Goal: Find specific page/section: Find specific page/section

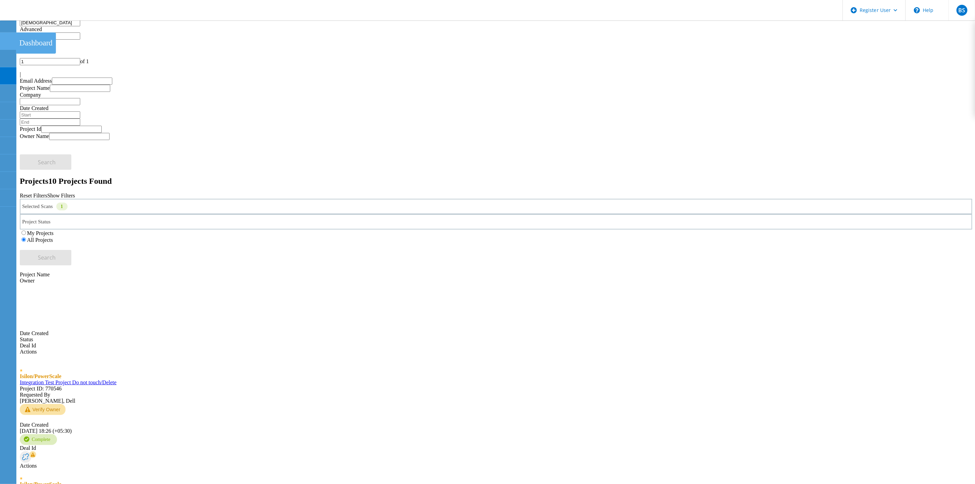
click at [4, 42] on icon at bounding box center [8, 41] width 8 height 6
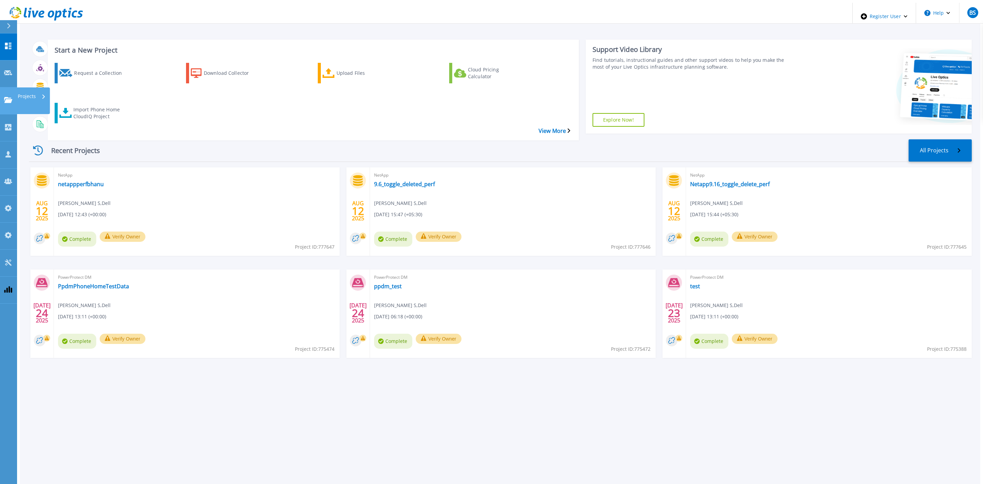
click at [4, 97] on icon at bounding box center [8, 100] width 8 height 6
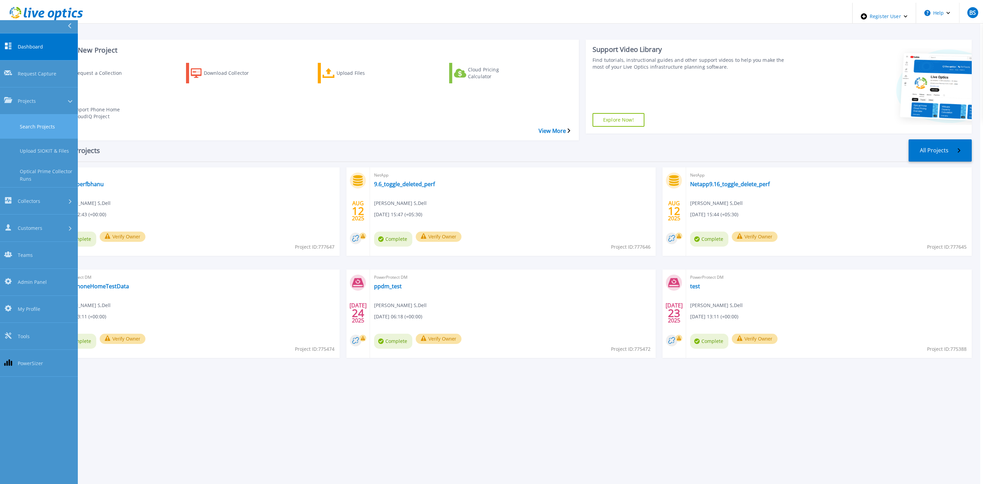
click at [8, 114] on link "Search Projects" at bounding box center [39, 126] width 78 height 24
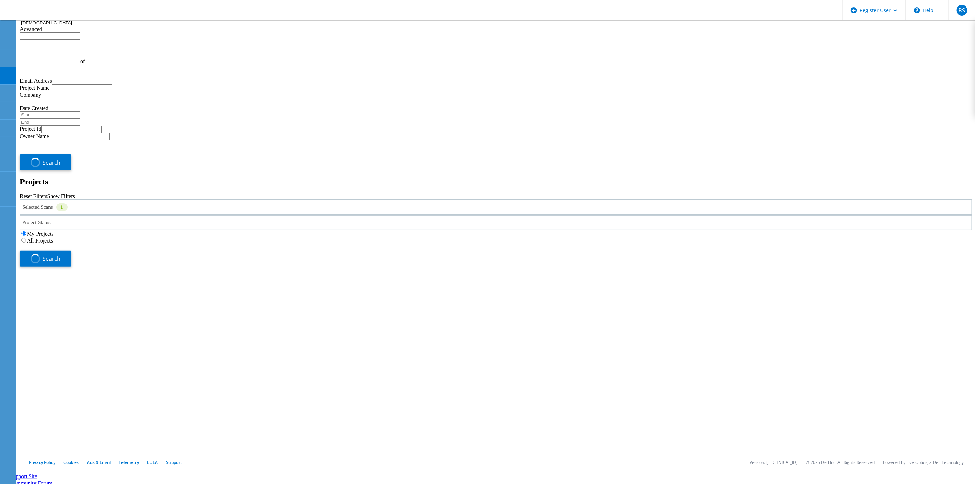
type input "1"
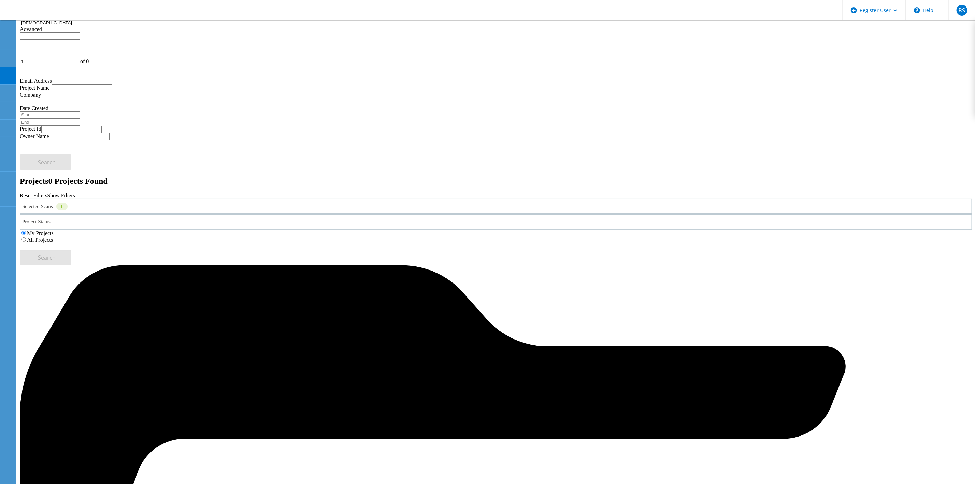
click at [254, 199] on div "Selected Scans 1" at bounding box center [496, 206] width 953 height 15
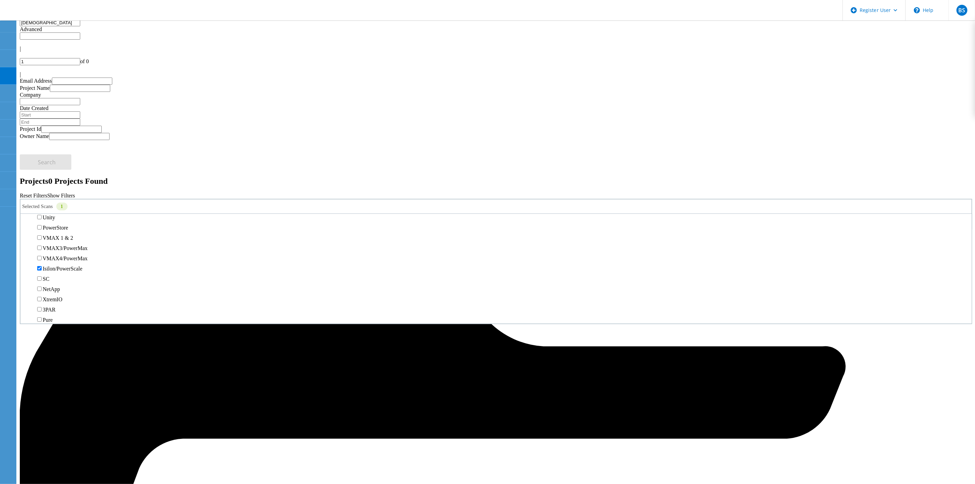
scroll to position [154, 0]
click at [53, 237] on label "All Projects" at bounding box center [40, 240] width 26 height 6
click at [26, 237] on input "All Projects" at bounding box center [24, 239] width 4 height 4
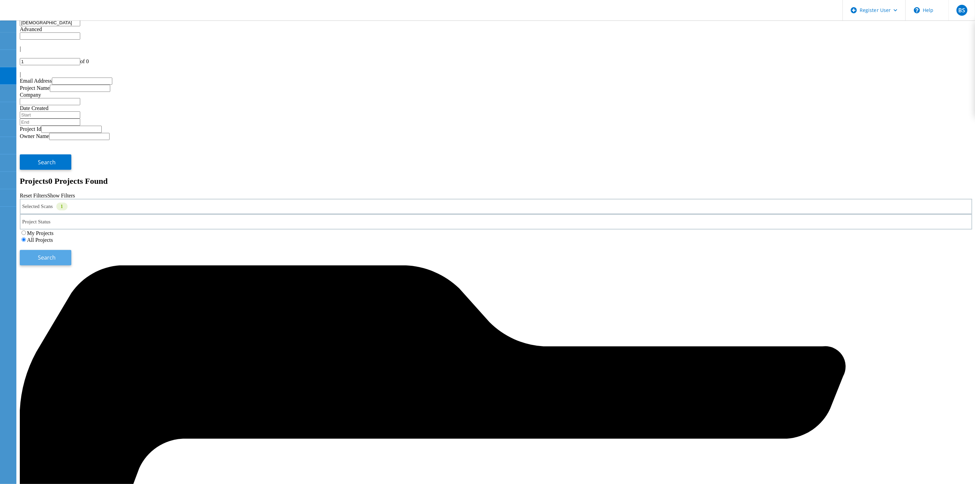
click at [71, 250] on button "Search" at bounding box center [46, 257] width 52 height 15
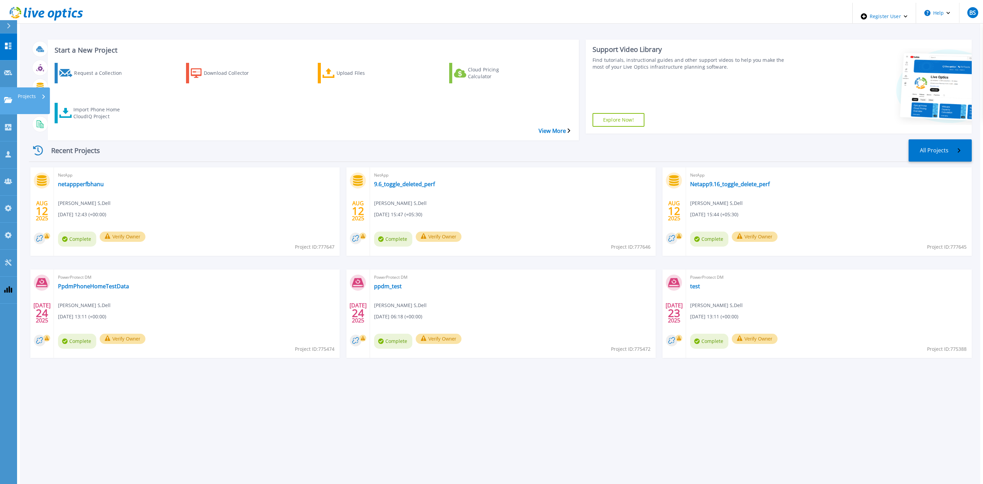
click at [2, 87] on link "Projects Projects" at bounding box center [8, 100] width 17 height 27
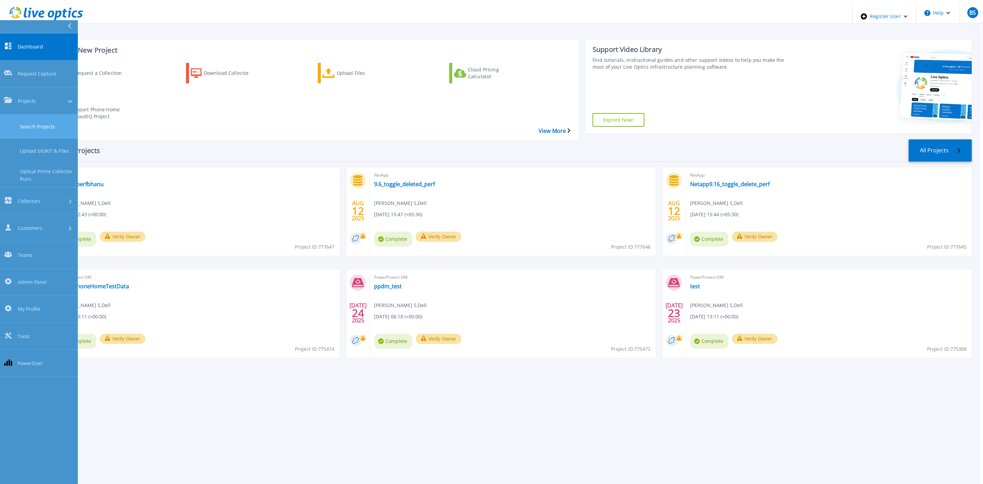
click at [12, 114] on link "Search Projects" at bounding box center [39, 126] width 78 height 24
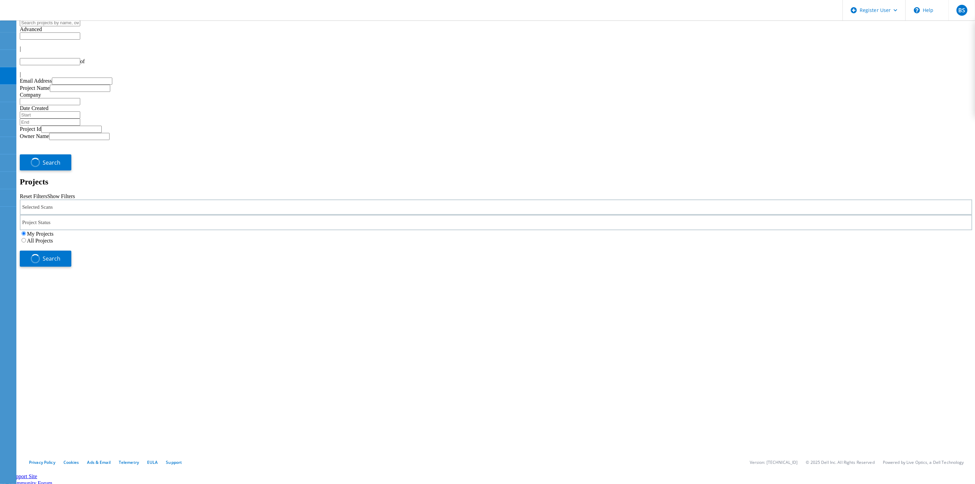
type input "1"
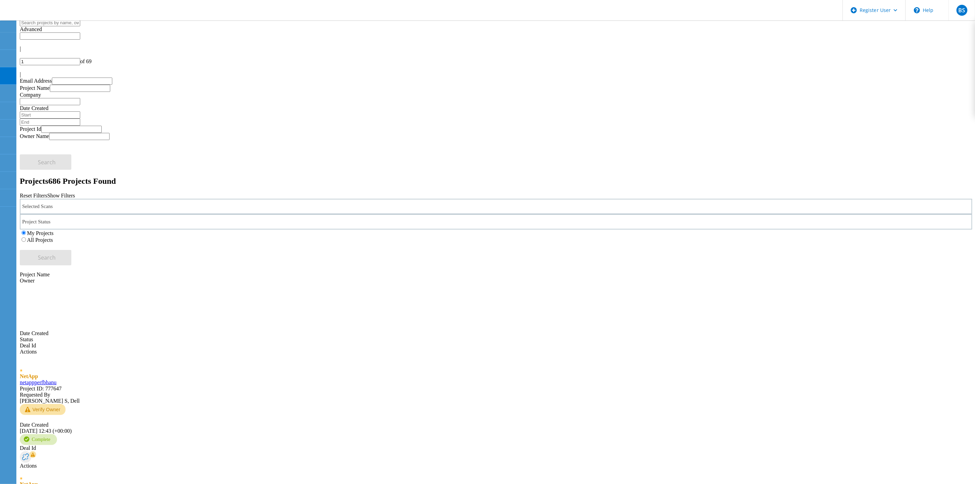
click at [265, 199] on div "Selected Scans" at bounding box center [496, 206] width 953 height 15
click at [82, 231] on label "Isilon/PowerScale" at bounding box center [63, 234] width 40 height 6
click at [42, 231] on input "Isilon/PowerScale" at bounding box center [39, 233] width 4 height 4
click at [53, 237] on label "All Projects" at bounding box center [40, 240] width 26 height 6
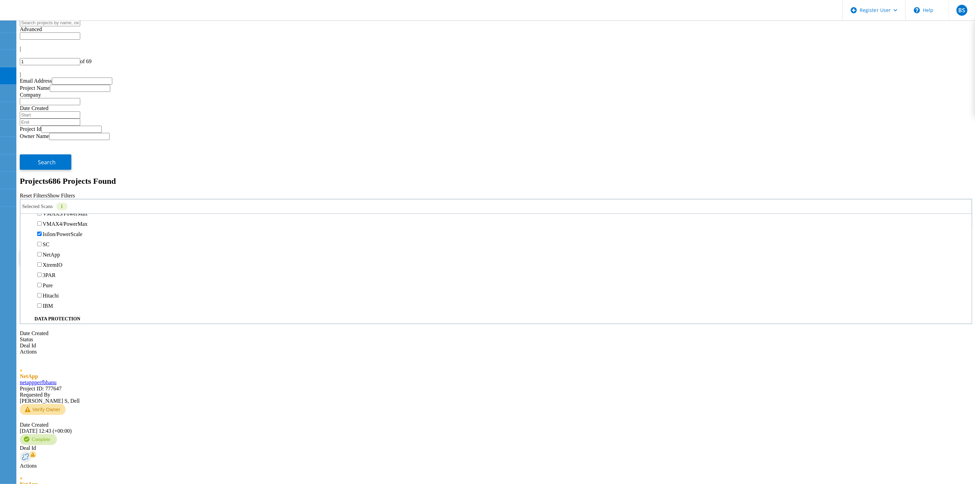
click at [26, 237] on input "All Projects" at bounding box center [24, 239] width 4 height 4
click at [71, 250] on button "Search" at bounding box center [46, 257] width 52 height 15
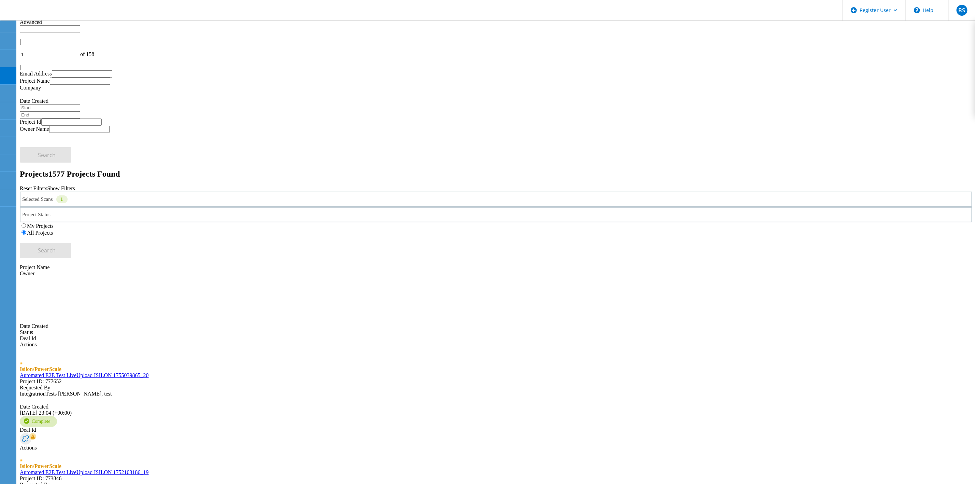
scroll to position [0, 0]
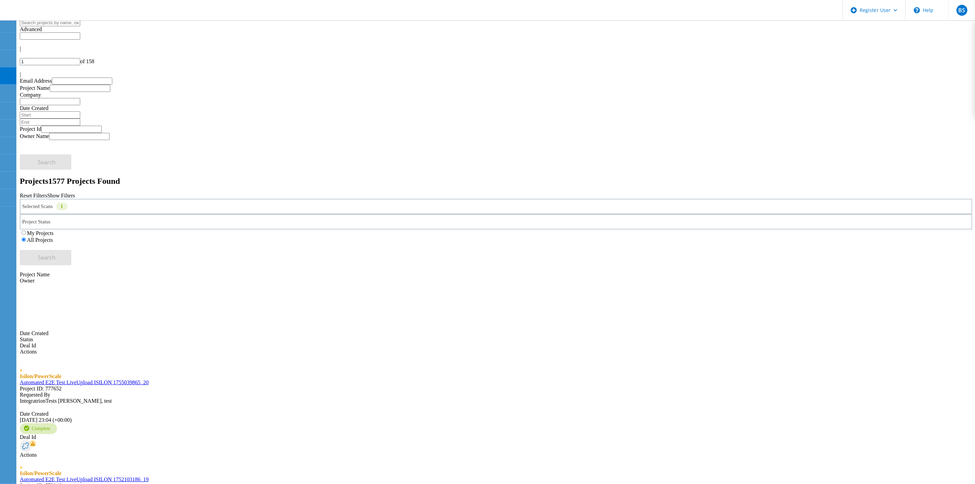
click at [80, 26] on input "text" at bounding box center [50, 22] width 60 height 7
type input "jitesh"
